Goal: Find specific page/section: Find specific page/section

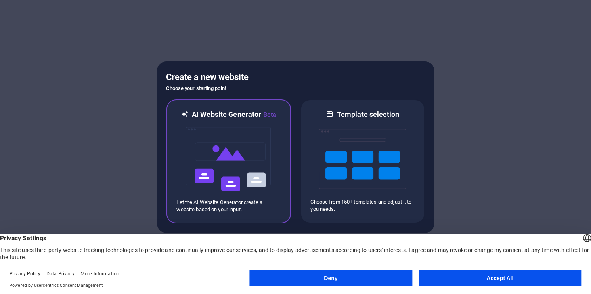
click at [240, 156] on img at bounding box center [228, 159] width 87 height 79
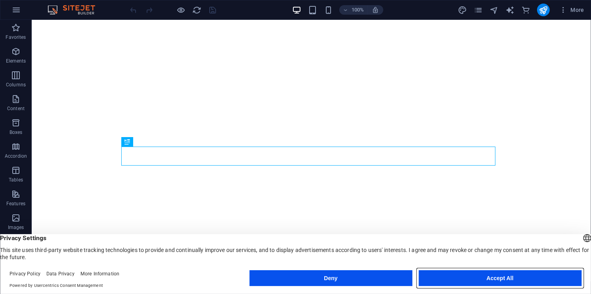
click at [466, 281] on button "Accept All" at bounding box center [500, 278] width 163 height 16
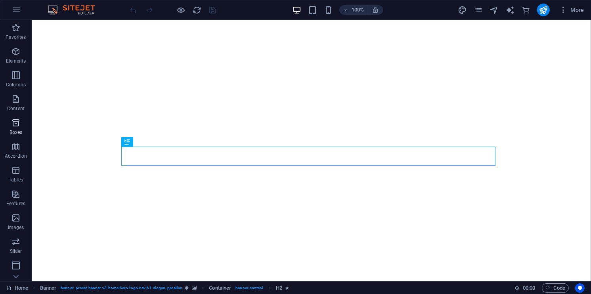
click at [14, 117] on button "Boxes" at bounding box center [16, 127] width 32 height 24
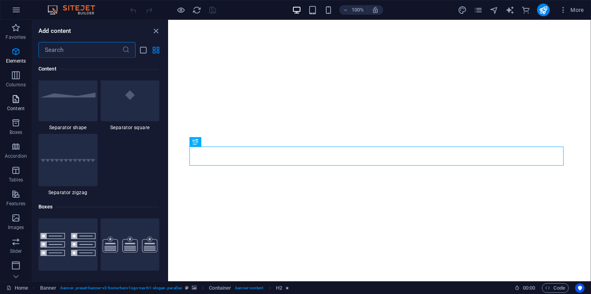
scroll to position [2186, 0]
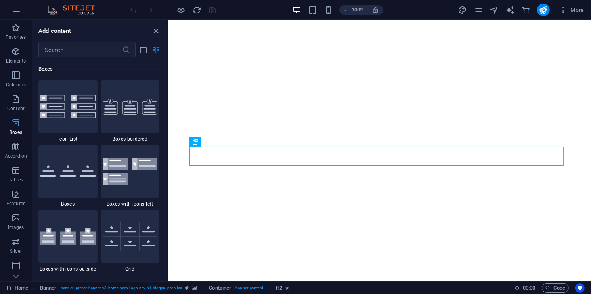
click at [17, 115] on button "Boxes" at bounding box center [16, 127] width 32 height 24
click at [17, 109] on p "Content" at bounding box center [15, 108] width 17 height 6
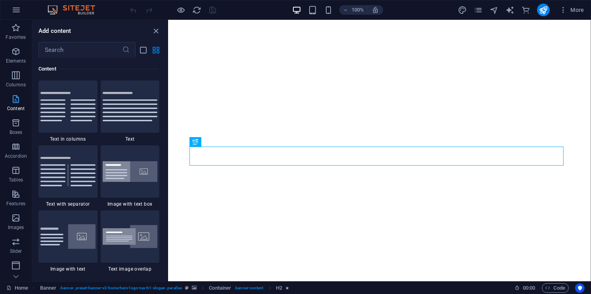
scroll to position [1387, 0]
click at [15, 94] on icon "button" at bounding box center [16, 99] width 10 height 10
click at [15, 86] on p "Columns" at bounding box center [16, 85] width 20 height 6
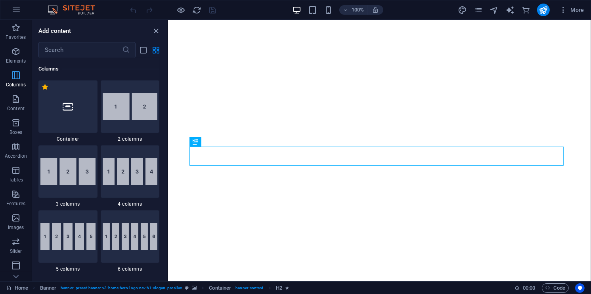
scroll to position [392, 0]
